Goal: Information Seeking & Learning: Learn about a topic

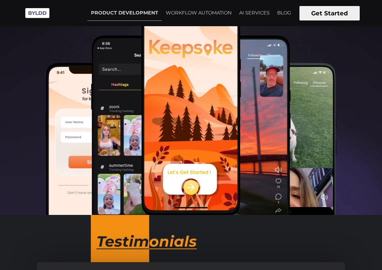
scroll to position [245, 0]
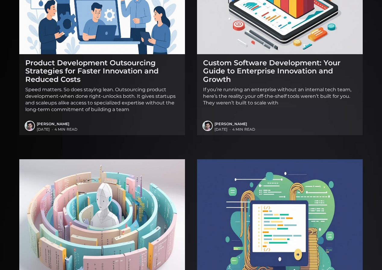
scroll to position [783, 0]
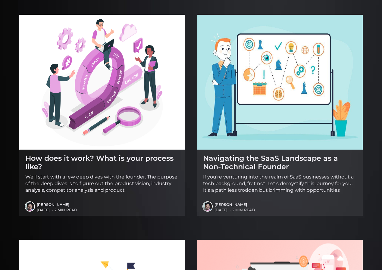
click at [70, 82] on img at bounding box center [102, 82] width 166 height 135
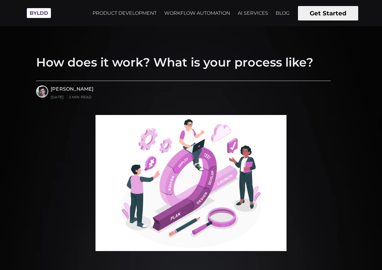
scroll to position [136, 0]
